Goal: Task Accomplishment & Management: Complete application form

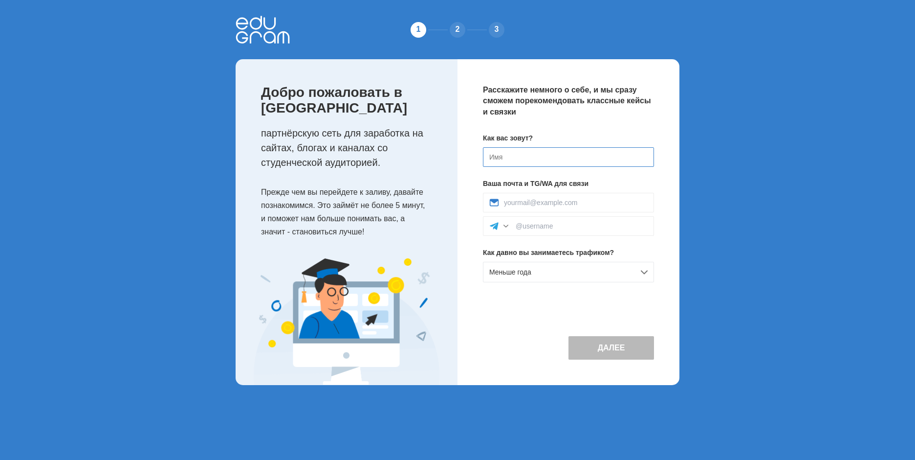
click at [495, 162] on input at bounding box center [568, 157] width 171 height 20
type input "[PERSON_NAME]"
click at [607, 198] on div at bounding box center [568, 203] width 171 height 20
click at [598, 207] on div at bounding box center [568, 203] width 171 height 20
click at [596, 201] on input at bounding box center [576, 203] width 144 height 8
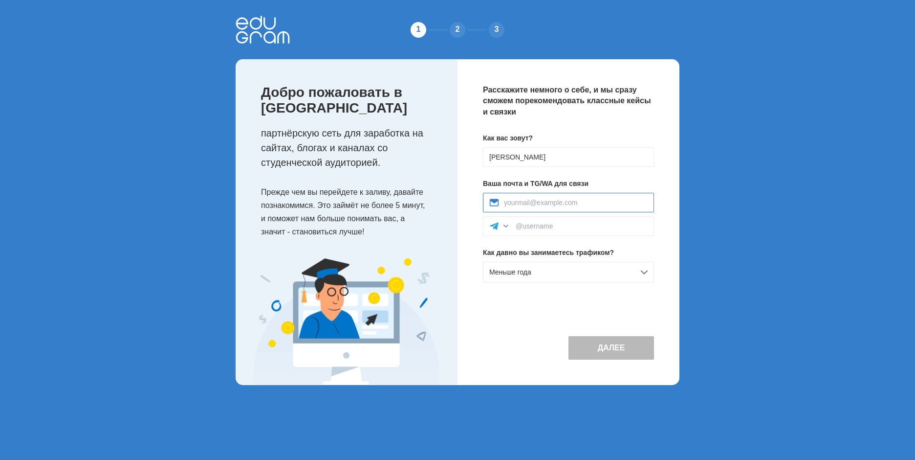
type input "jasperhall200315@gmail.com"
click at [541, 231] on div at bounding box center [568, 226] width 171 height 20
click at [538, 229] on input at bounding box center [582, 226] width 132 height 8
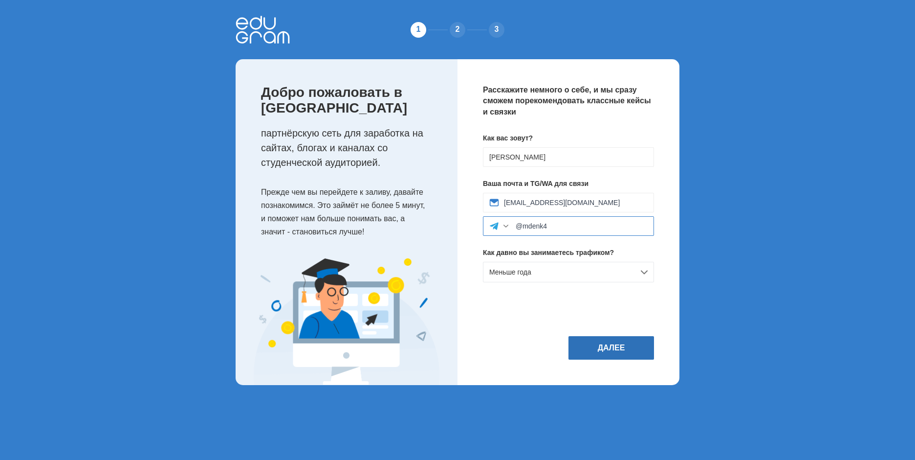
type input "@mdenk4"
click at [618, 350] on button "Далее" at bounding box center [612, 347] width 86 height 23
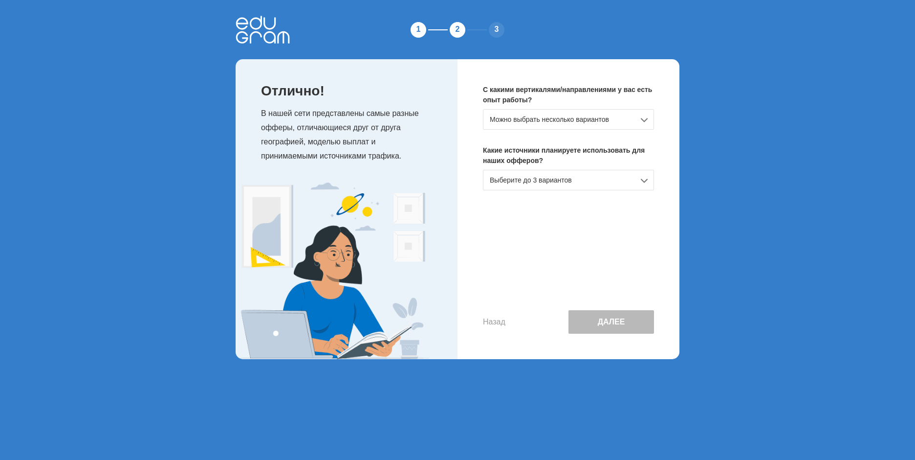
click at [562, 115] on div "Можно выбрать несколько вариантов" at bounding box center [568, 119] width 171 height 21
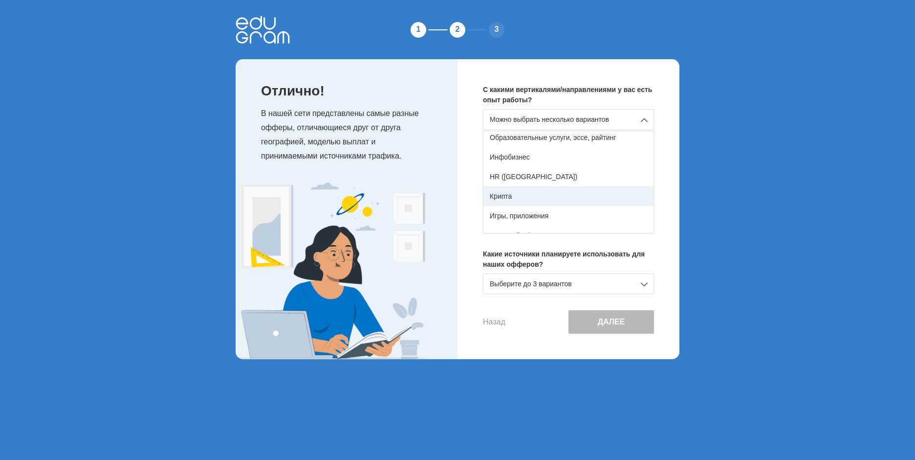
scroll to position [124, 0]
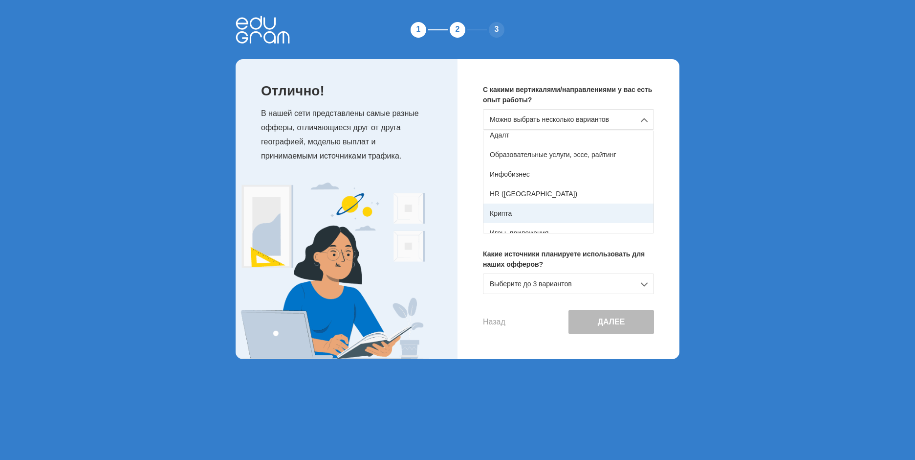
click at [520, 210] on div "Крипта" at bounding box center [569, 213] width 170 height 20
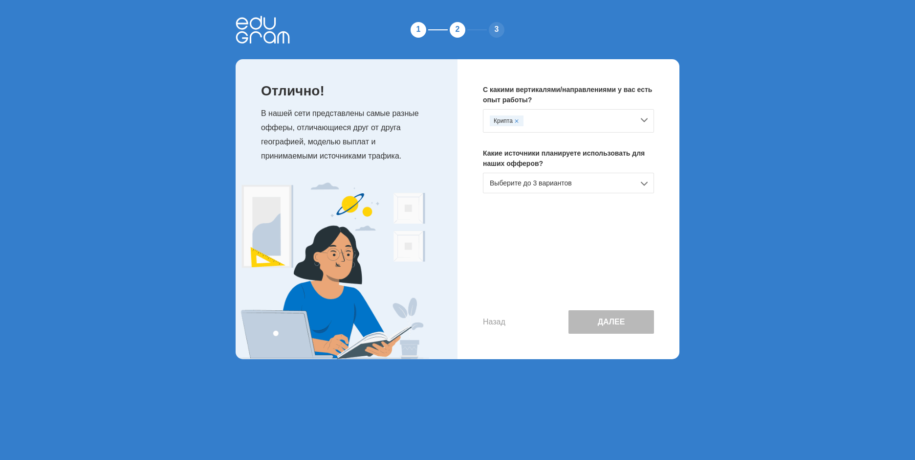
click at [537, 187] on div "Выберите до 3 вариантов" at bounding box center [568, 183] width 171 height 21
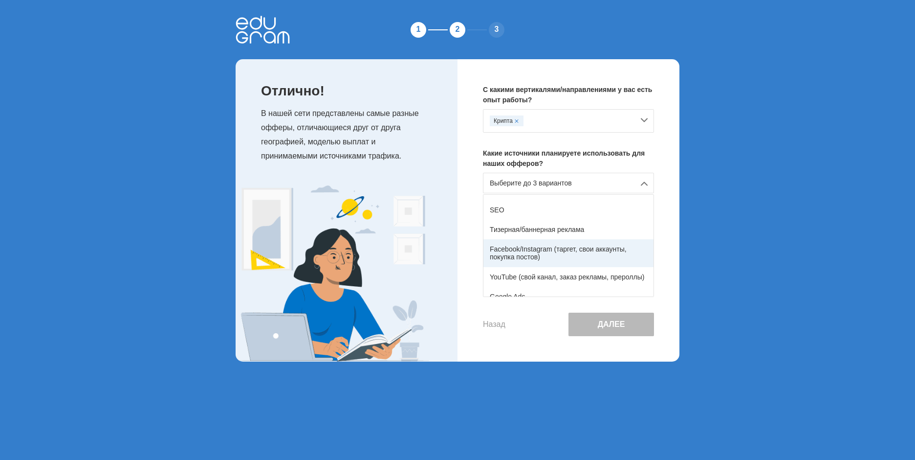
scroll to position [0, 0]
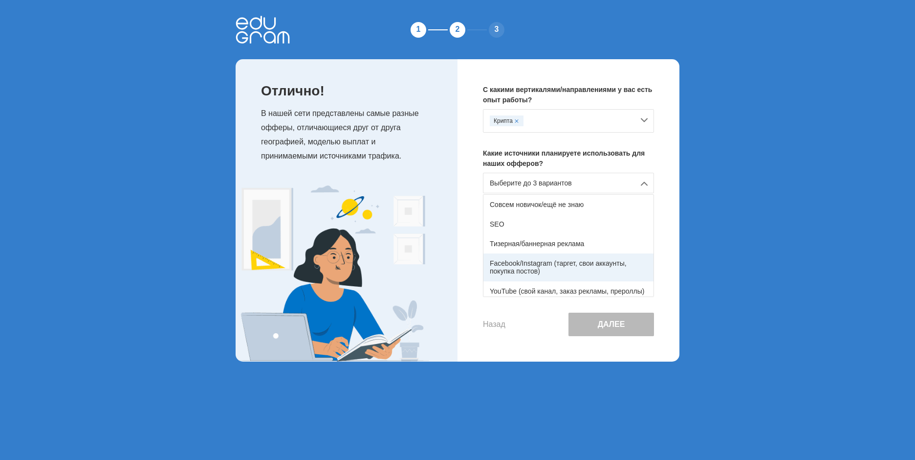
click at [552, 263] on div "Facebook/Instagram (таргет, свои аккаунты, покупка постов)" at bounding box center [569, 266] width 170 height 27
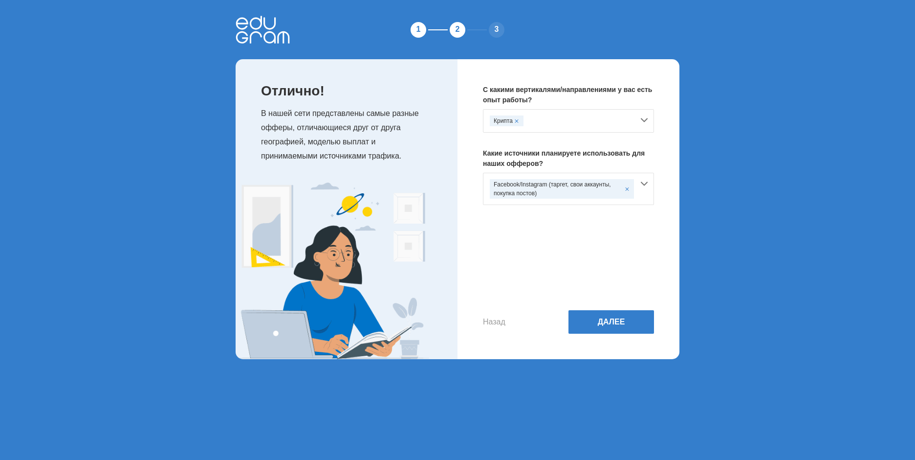
click at [563, 187] on div "Facebook/Instagram (таргет, свои аккаунты, покупка постов)" at bounding box center [562, 189] width 144 height 20
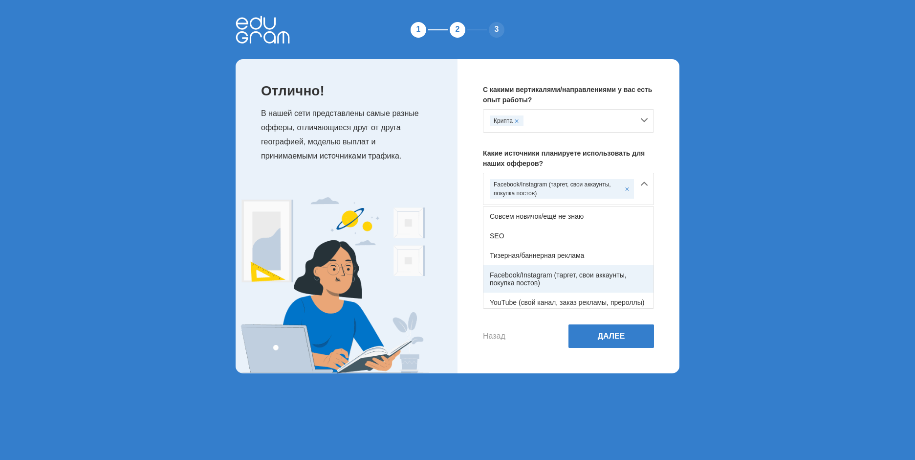
click at [561, 265] on div "Facebook/Instagram (таргет, свои аккаунты, покупка постов)" at bounding box center [569, 278] width 170 height 27
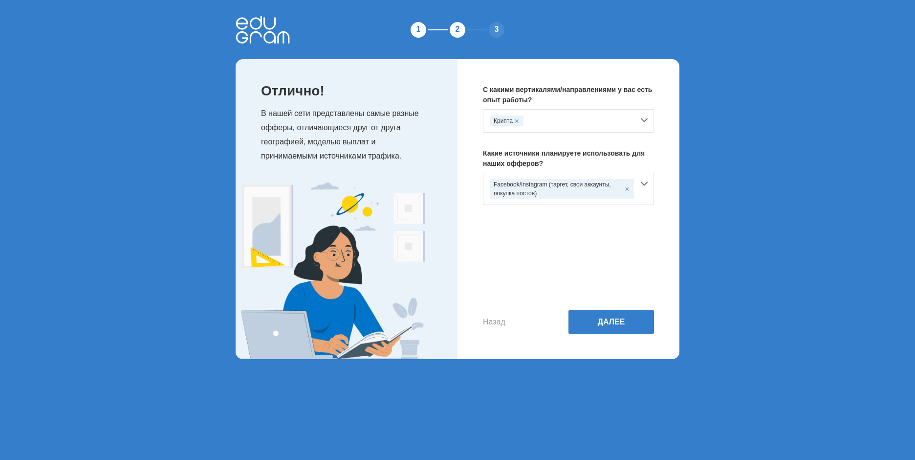
click at [625, 307] on div "Назад Далее" at bounding box center [568, 277] width 171 height 113
click at [618, 313] on button "Далее" at bounding box center [612, 321] width 86 height 23
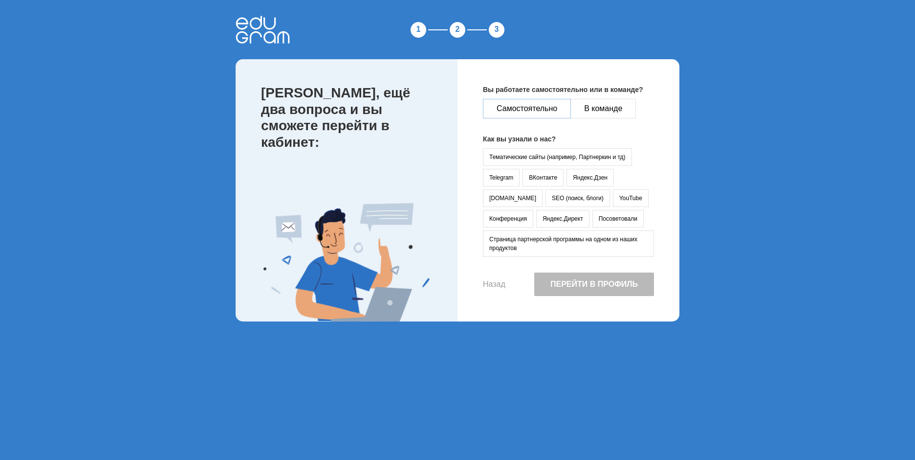
click at [552, 108] on button "Самостоятельно" at bounding box center [527, 109] width 88 height 20
click at [550, 155] on button "Тематические сайты (например, Партнеркин и тд)" at bounding box center [557, 157] width 149 height 18
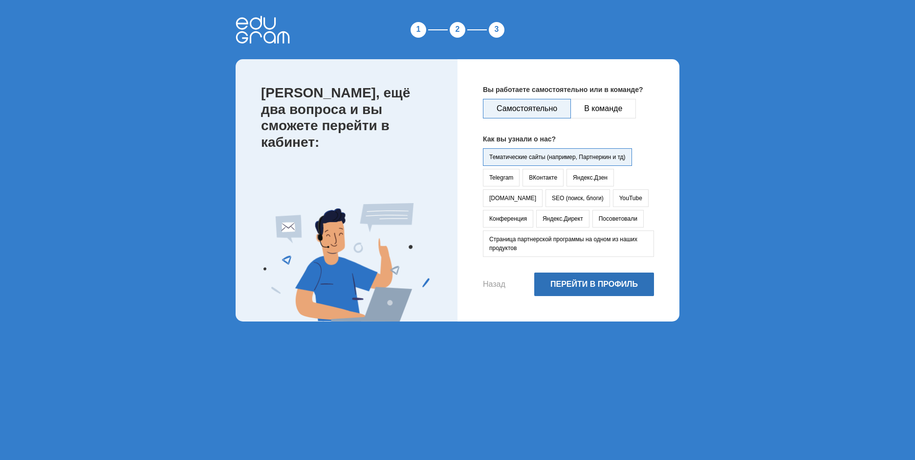
click at [590, 290] on button "Перейти в профиль" at bounding box center [594, 283] width 120 height 23
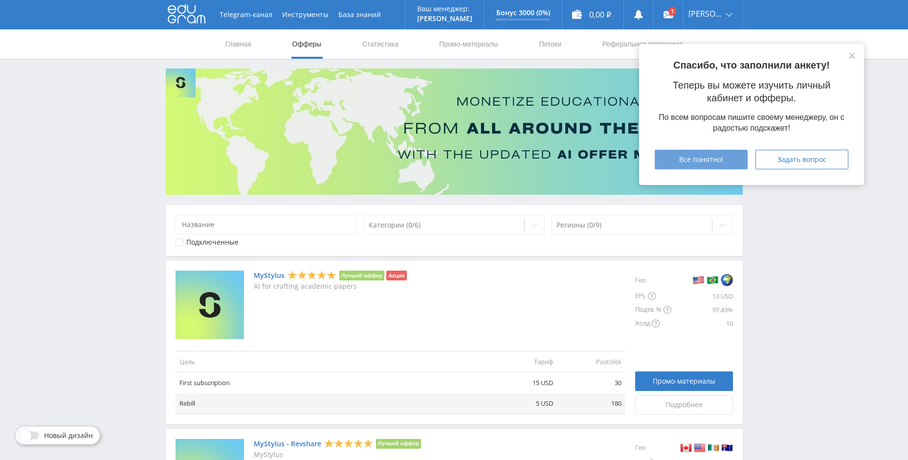
click at [736, 166] on button "Все понятно!" at bounding box center [701, 160] width 93 height 20
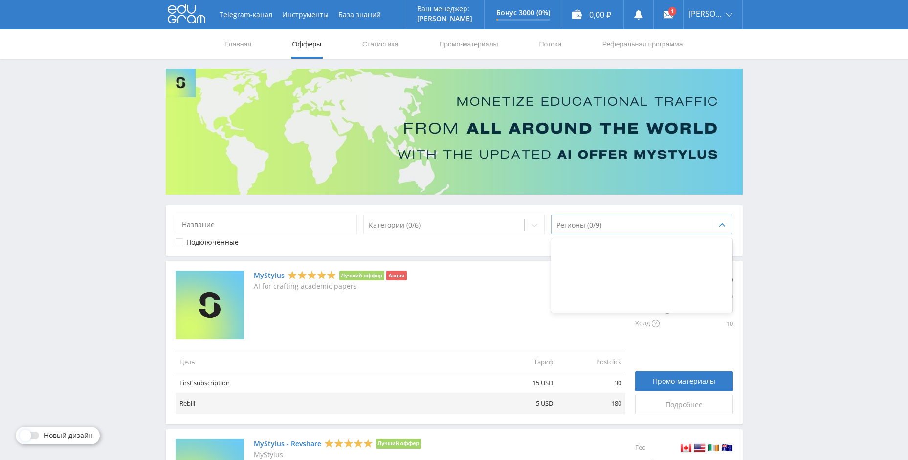
click at [611, 222] on div at bounding box center [631, 225] width 151 height 10
click at [721, 227] on icon at bounding box center [722, 225] width 8 height 8
click at [624, 273] on div at bounding box center [642, 275] width 182 height 8
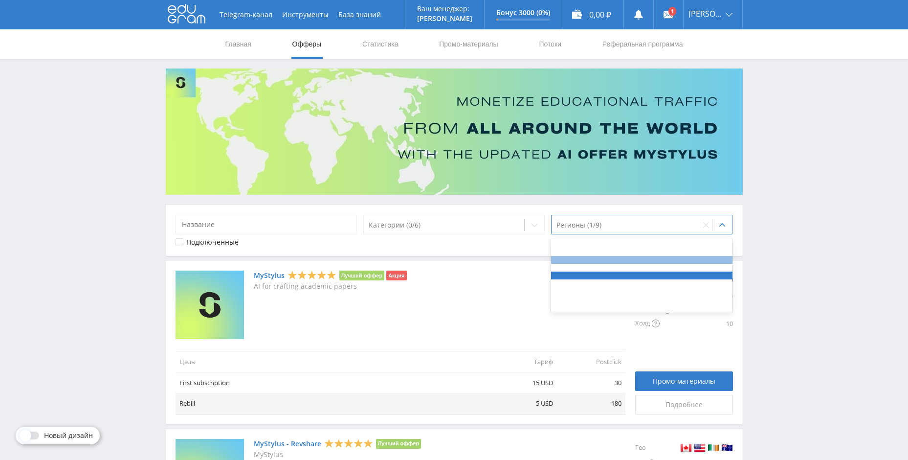
click at [642, 261] on div at bounding box center [642, 260] width 182 height 8
click at [643, 259] on div at bounding box center [642, 260] width 182 height 8
click at [641, 274] on div at bounding box center [642, 275] width 182 height 8
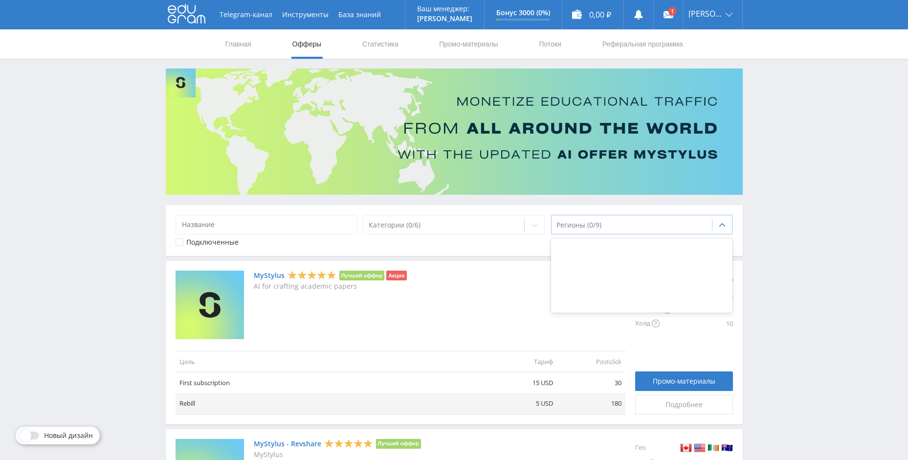
click at [723, 229] on div at bounding box center [722, 225] width 20 height 20
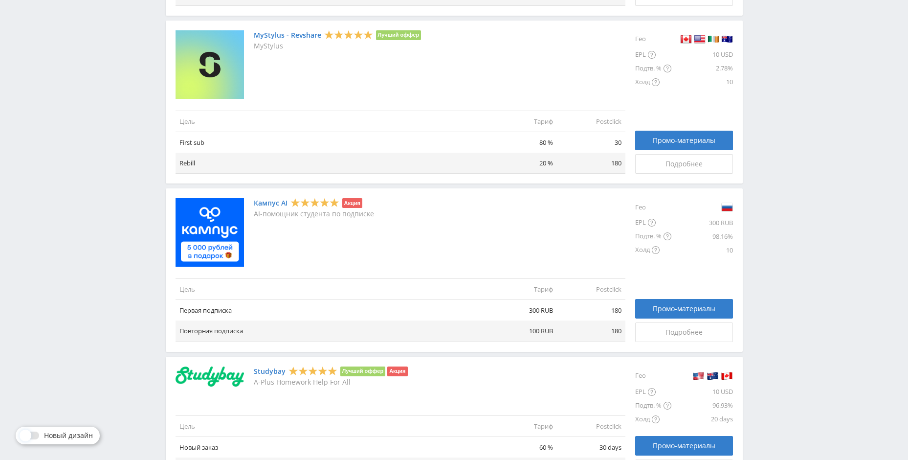
scroll to position [391, 0]
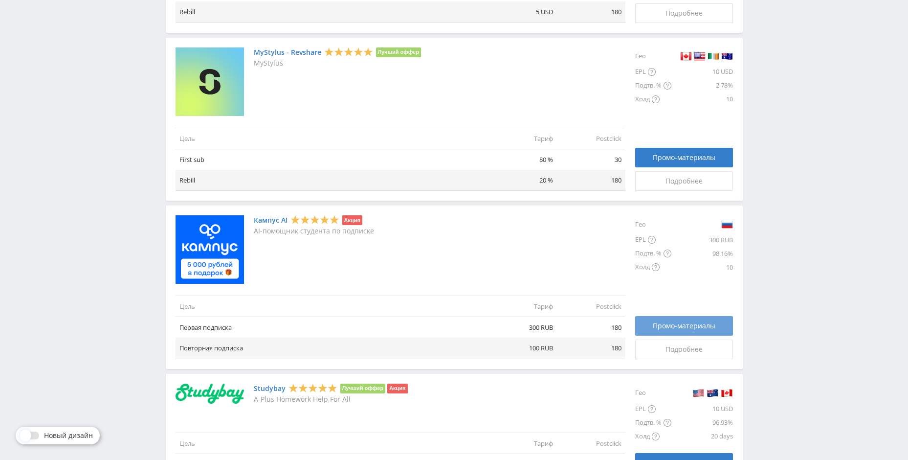
click at [672, 319] on link "Промо-материалы" at bounding box center [684, 326] width 98 height 20
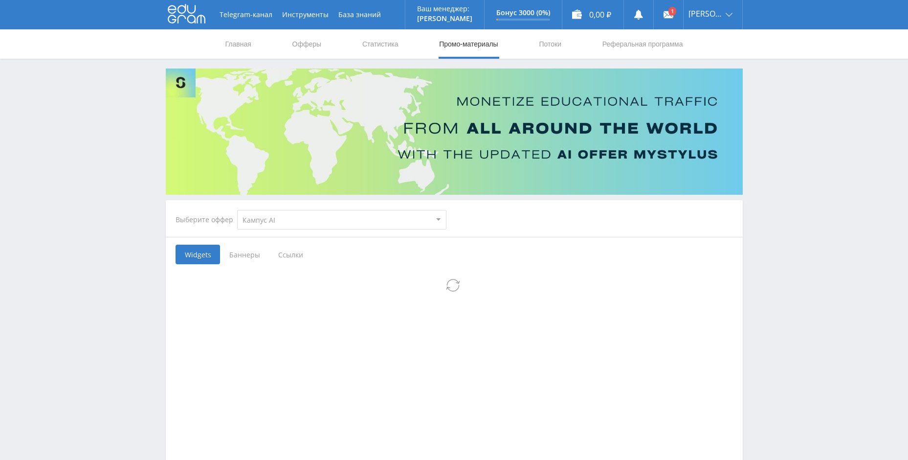
select select "340"
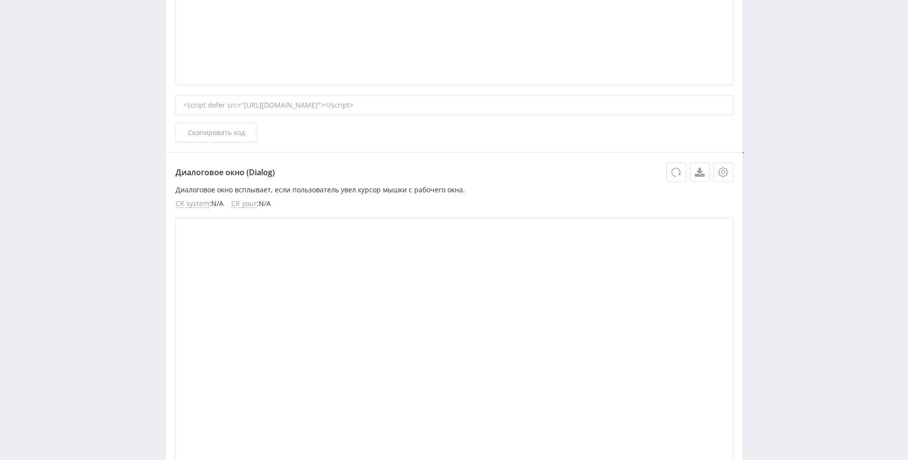
scroll to position [640, 0]
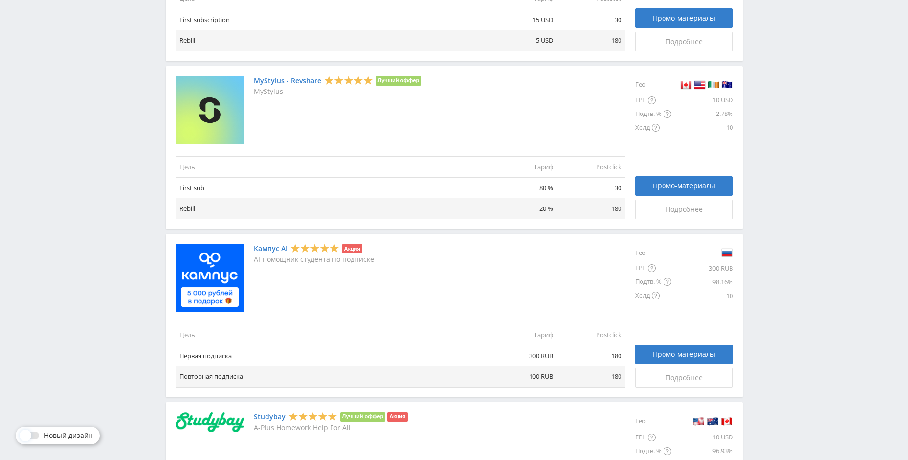
scroll to position [489, 0]
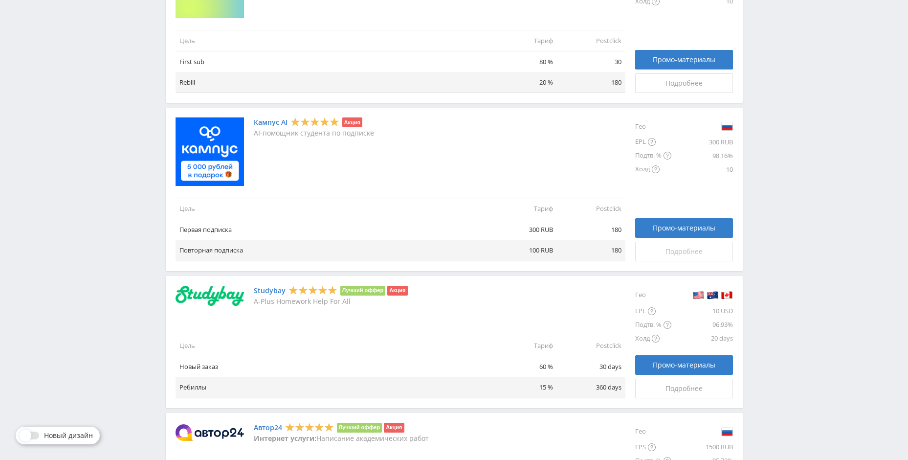
click at [691, 248] on span "Подробнее" at bounding box center [683, 251] width 37 height 8
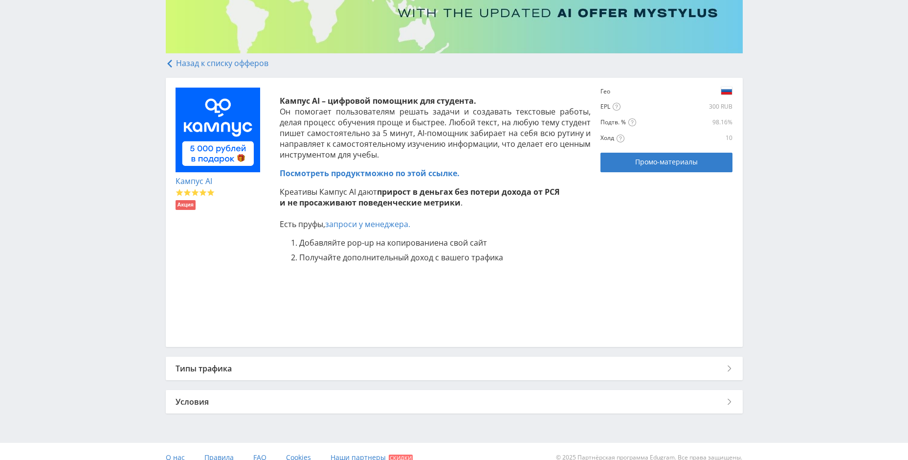
scroll to position [147, 0]
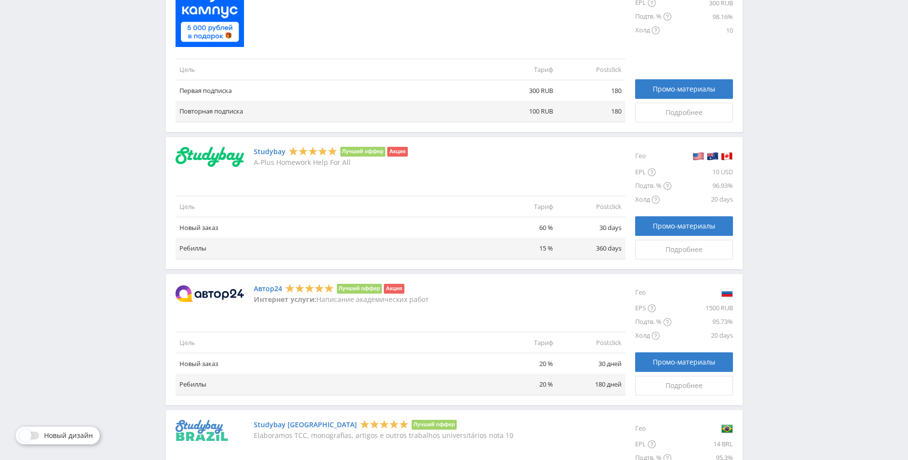
scroll to position [685, 0]
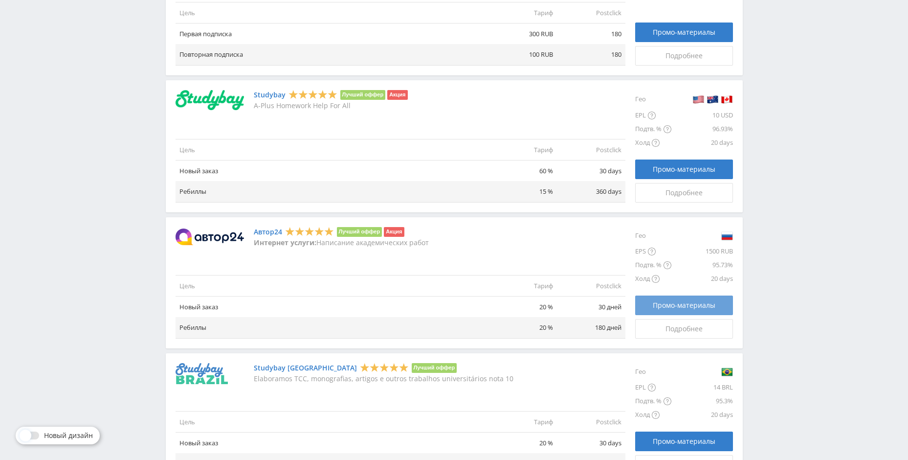
click at [658, 301] on span "Промо-материалы" at bounding box center [684, 305] width 63 height 8
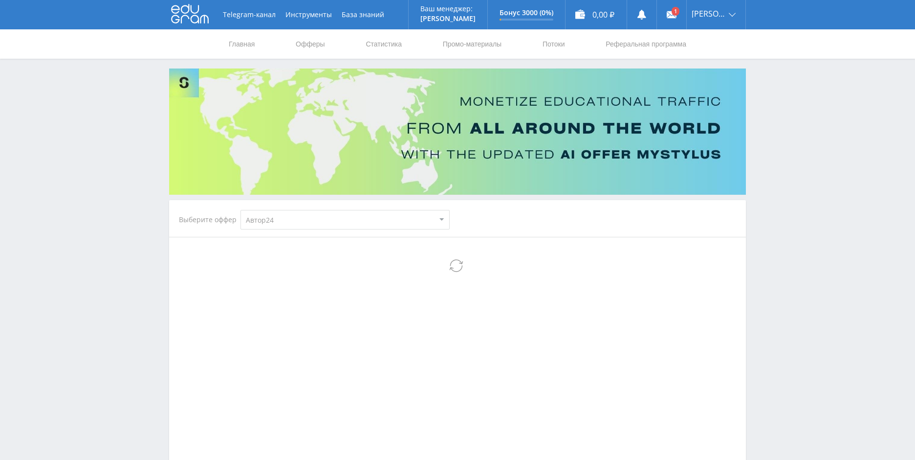
select select "1"
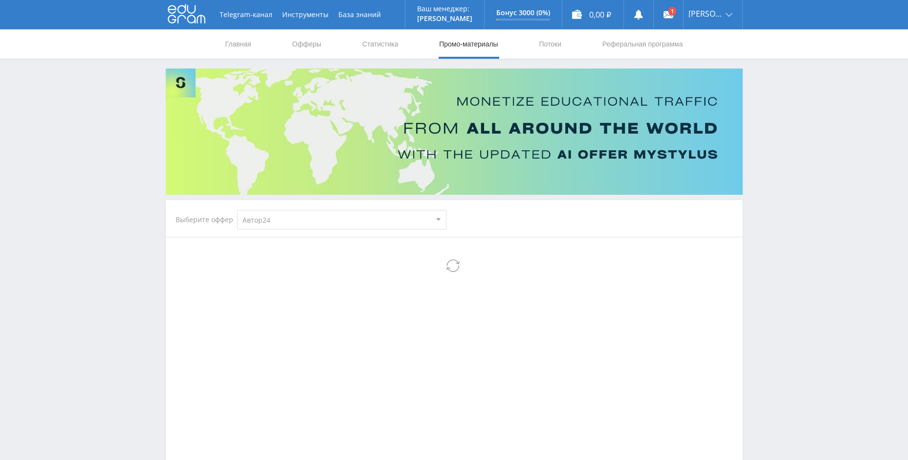
select select "1"
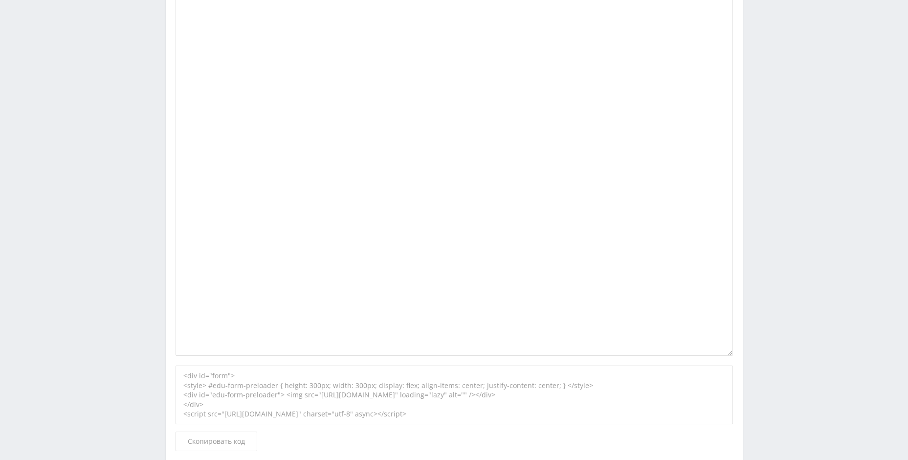
scroll to position [1017, 0]
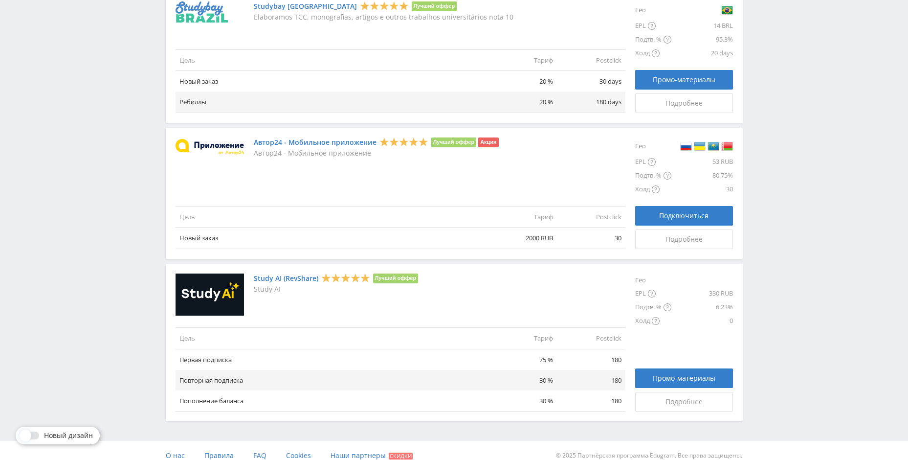
scroll to position [1056, 0]
